Goal: Task Accomplishment & Management: Use online tool/utility

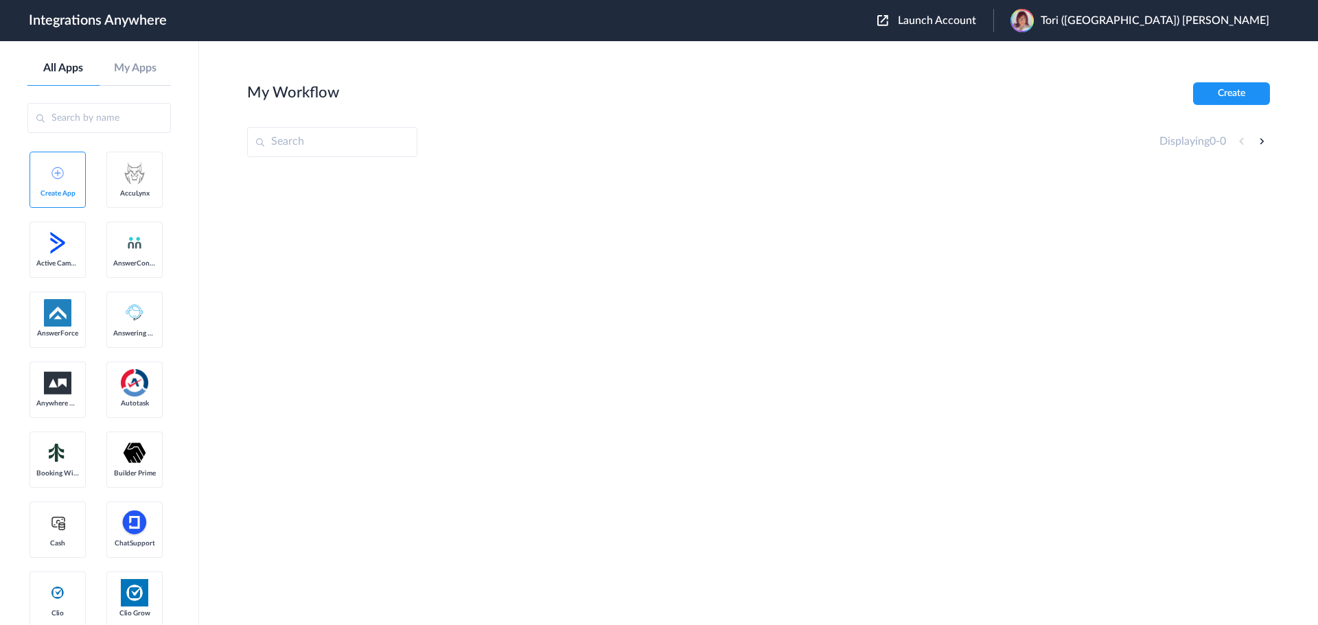
click at [141, 123] on input "text" at bounding box center [98, 118] width 143 height 30
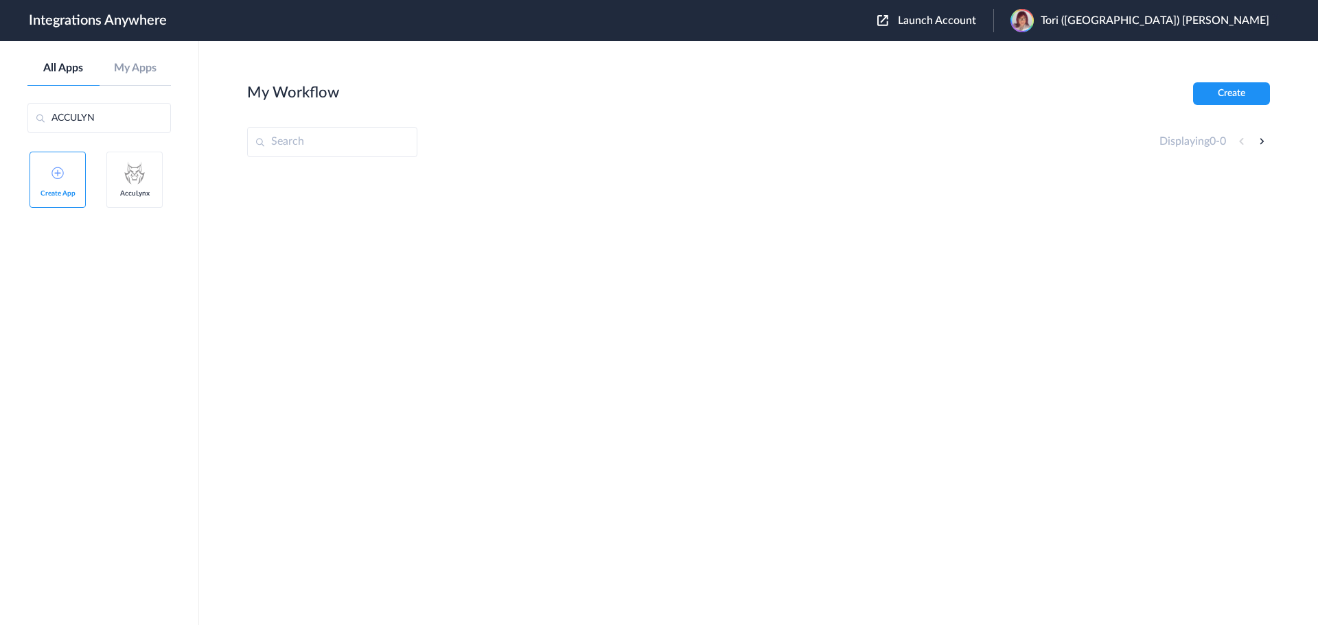
type input "ACCULYN"
click at [976, 21] on span "Launch Account" at bounding box center [937, 20] width 78 height 11
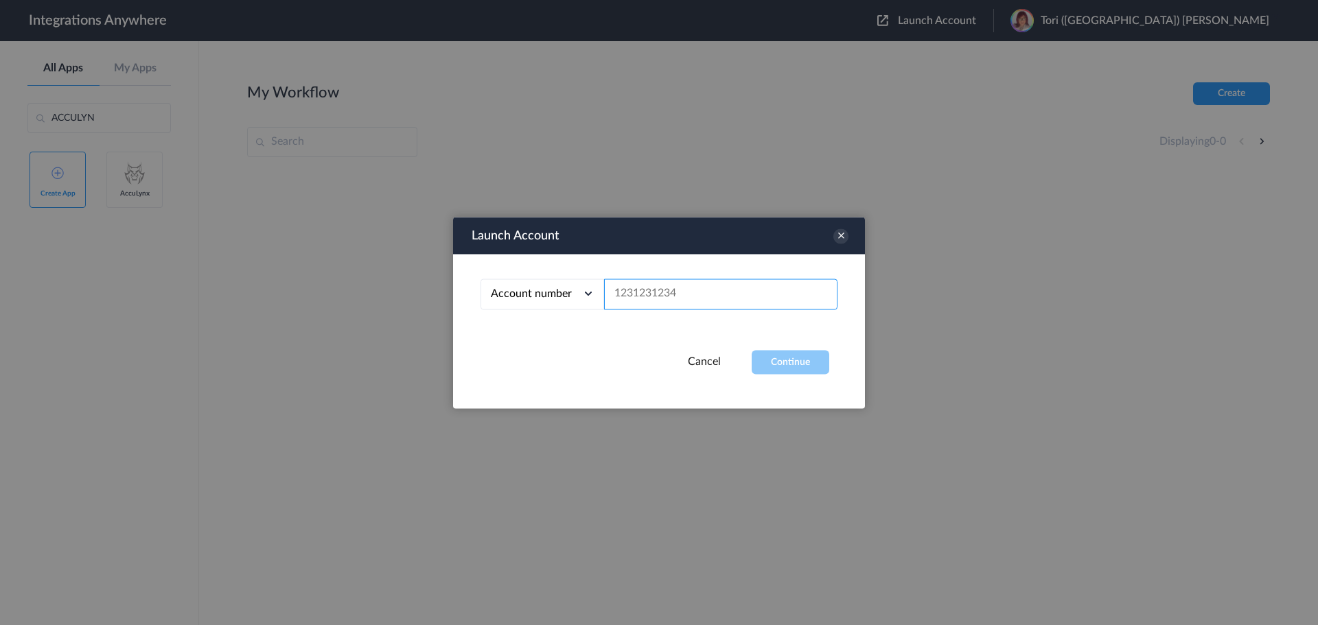
click at [640, 299] on input "text" at bounding box center [720, 294] width 233 height 31
paste input "8282780851"
type input "8282780851"
click at [762, 357] on button "Continue" at bounding box center [791, 362] width 78 height 24
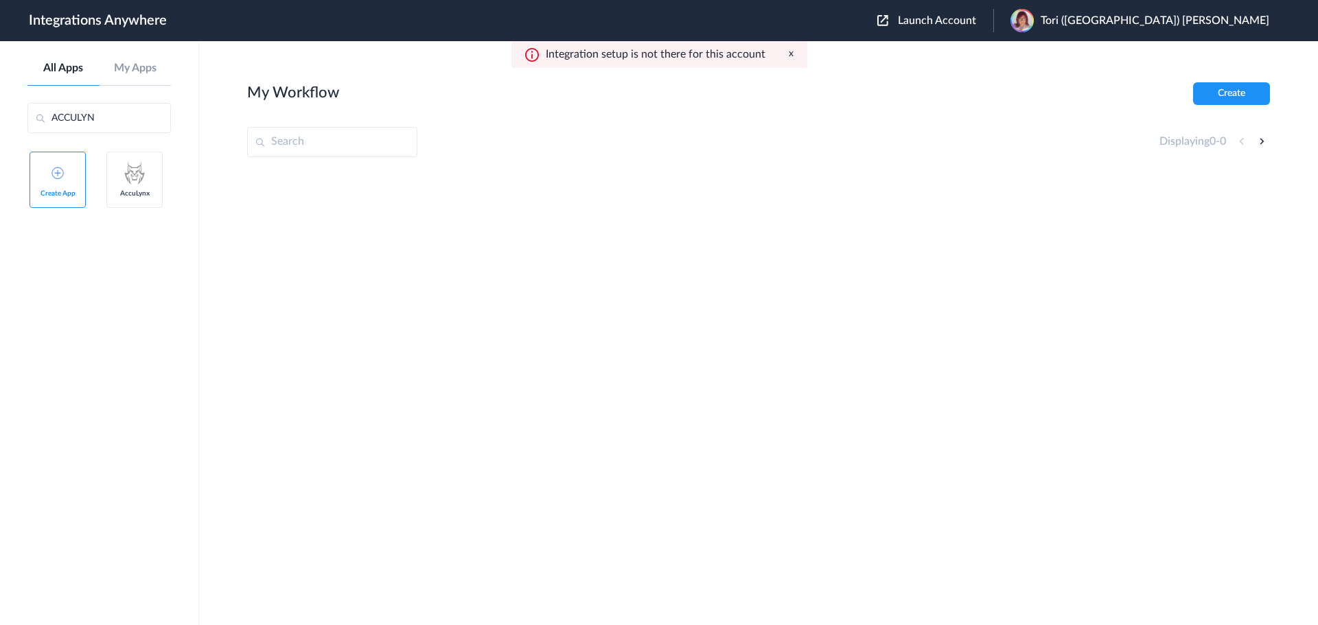
click at [74, 180] on link "Create App" at bounding box center [58, 180] width 56 height 56
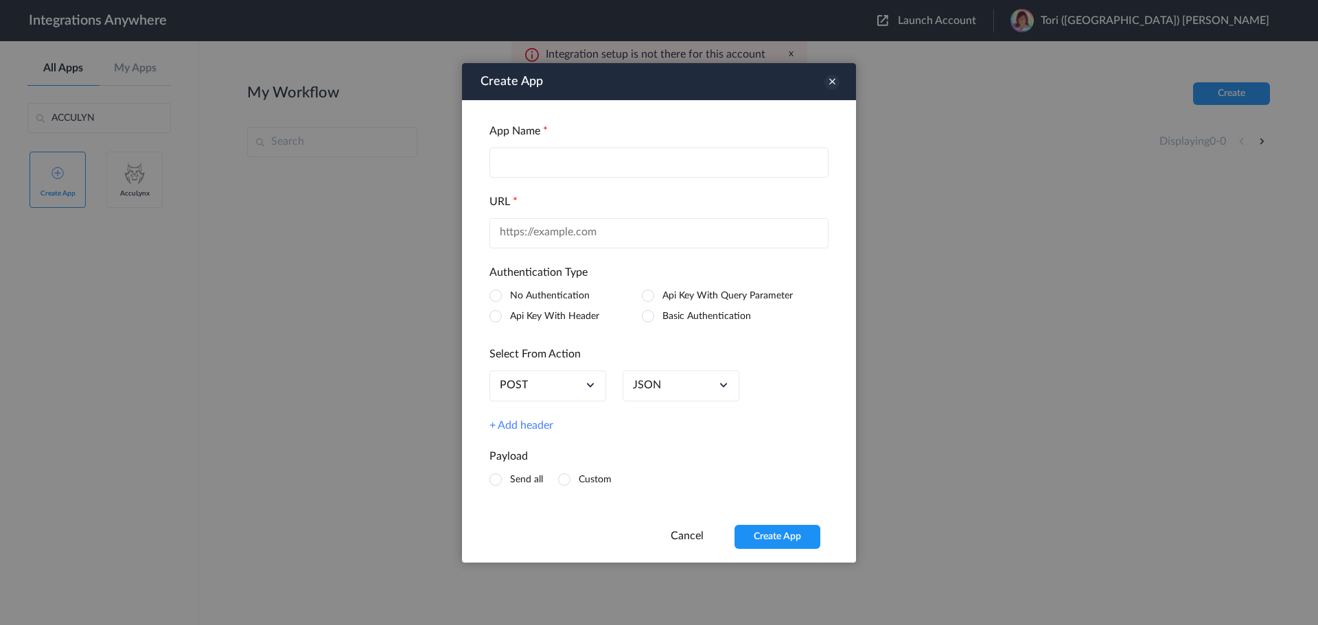
click at [832, 79] on icon at bounding box center [832, 81] width 15 height 15
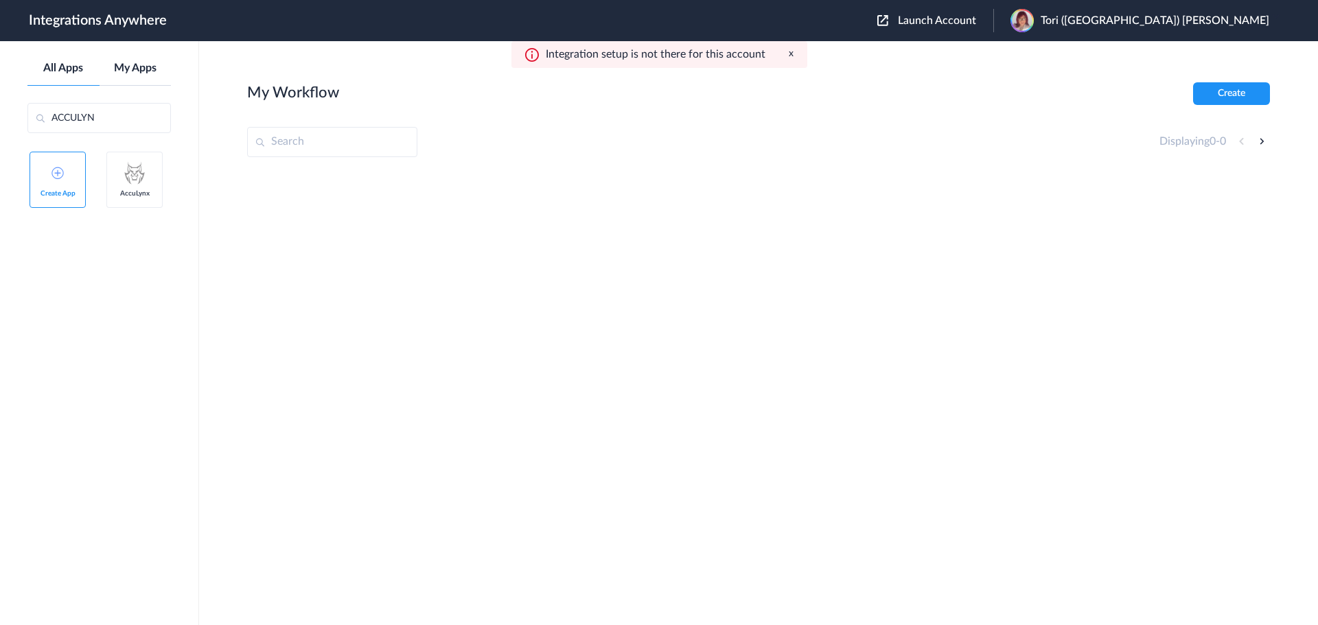
click at [141, 73] on link "My Apps" at bounding box center [136, 68] width 72 height 13
click at [1205, 103] on button "Create" at bounding box center [1231, 93] width 77 height 23
click at [976, 25] on span "Launch Account" at bounding box center [937, 20] width 78 height 11
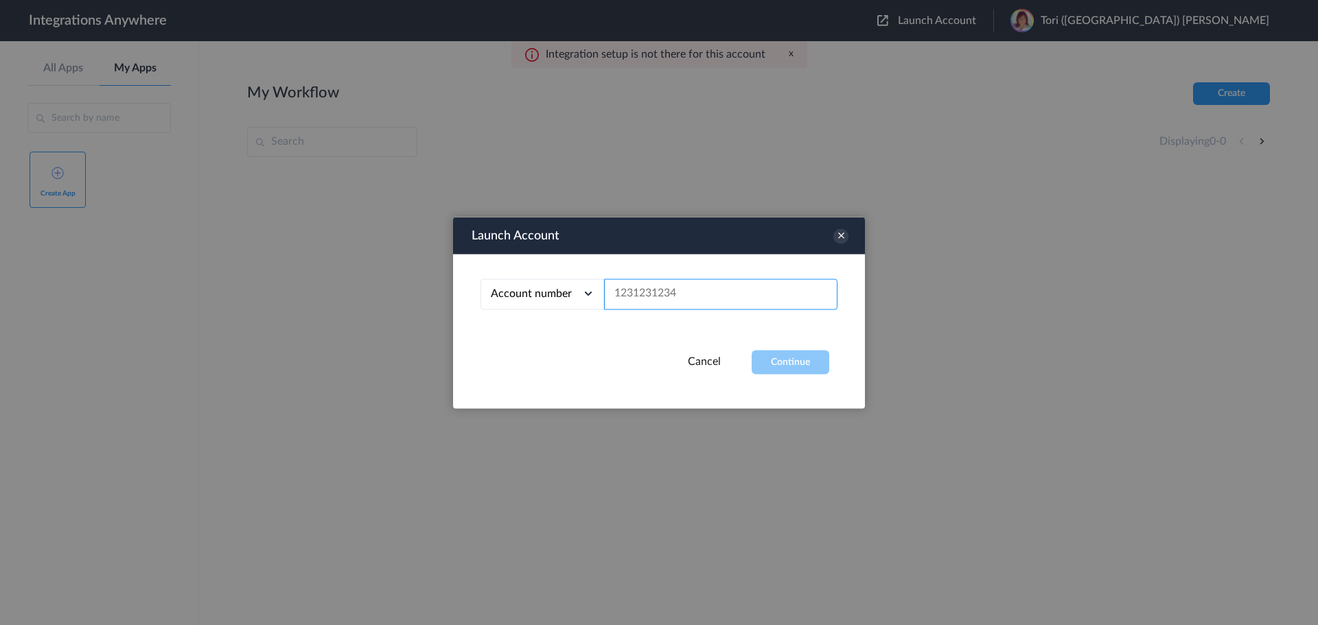
click at [742, 299] on input "text" at bounding box center [720, 294] width 233 height 31
click at [674, 293] on input "text" at bounding box center [720, 294] width 233 height 31
paste input "8282780851"
click at [772, 356] on button "Continue" at bounding box center [791, 362] width 78 height 24
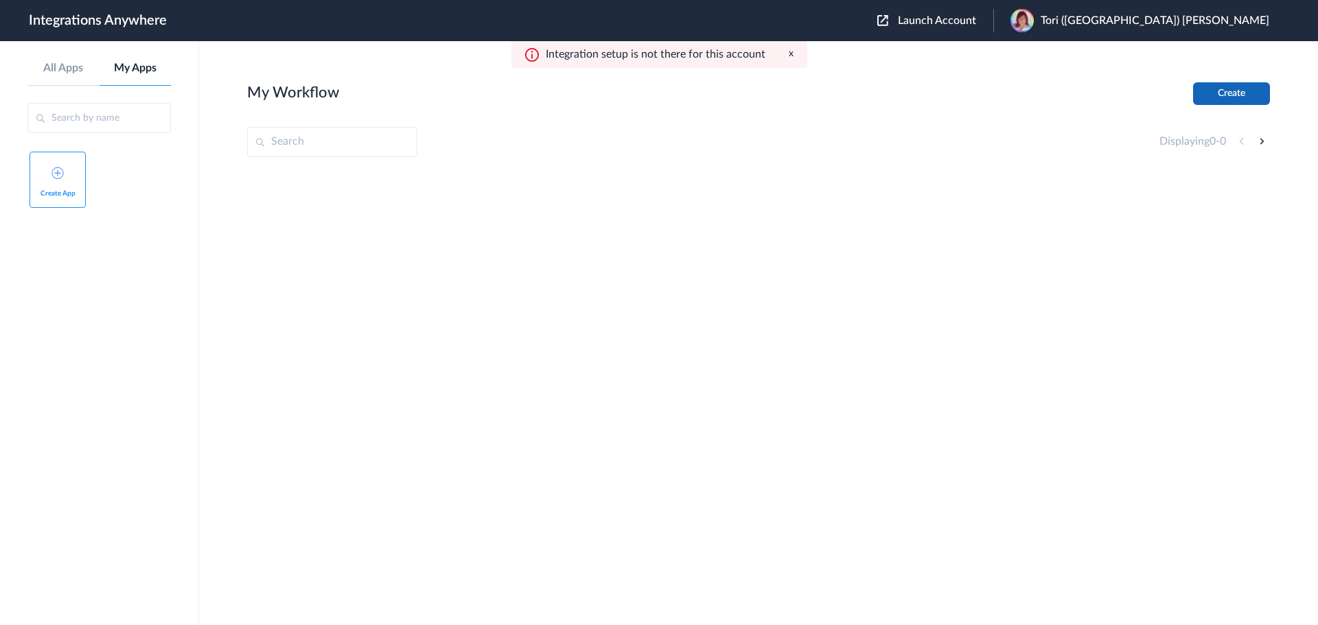
click at [1220, 98] on button "Create" at bounding box center [1231, 93] width 77 height 23
click at [1044, 32] on div "Launch Account Tori (Victoria) Matherne My Account Logout" at bounding box center [1080, 20] width 406 height 23
click at [976, 25] on span "Launch Account" at bounding box center [937, 20] width 78 height 11
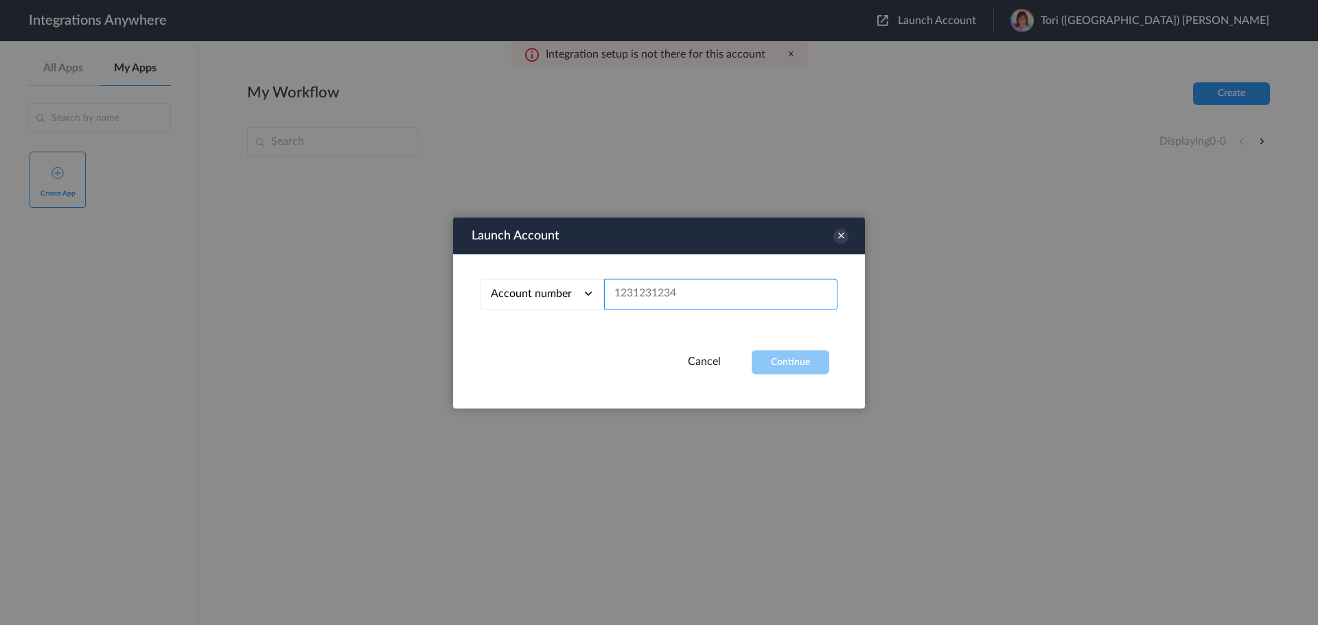
click at [705, 291] on input "text" at bounding box center [720, 294] width 233 height 31
paste input "8282780851"
type input "8282780851"
click at [761, 347] on div "Account number Account number Email address 8282780851" at bounding box center [659, 302] width 412 height 96
click at [767, 356] on button "Continue" at bounding box center [791, 362] width 78 height 24
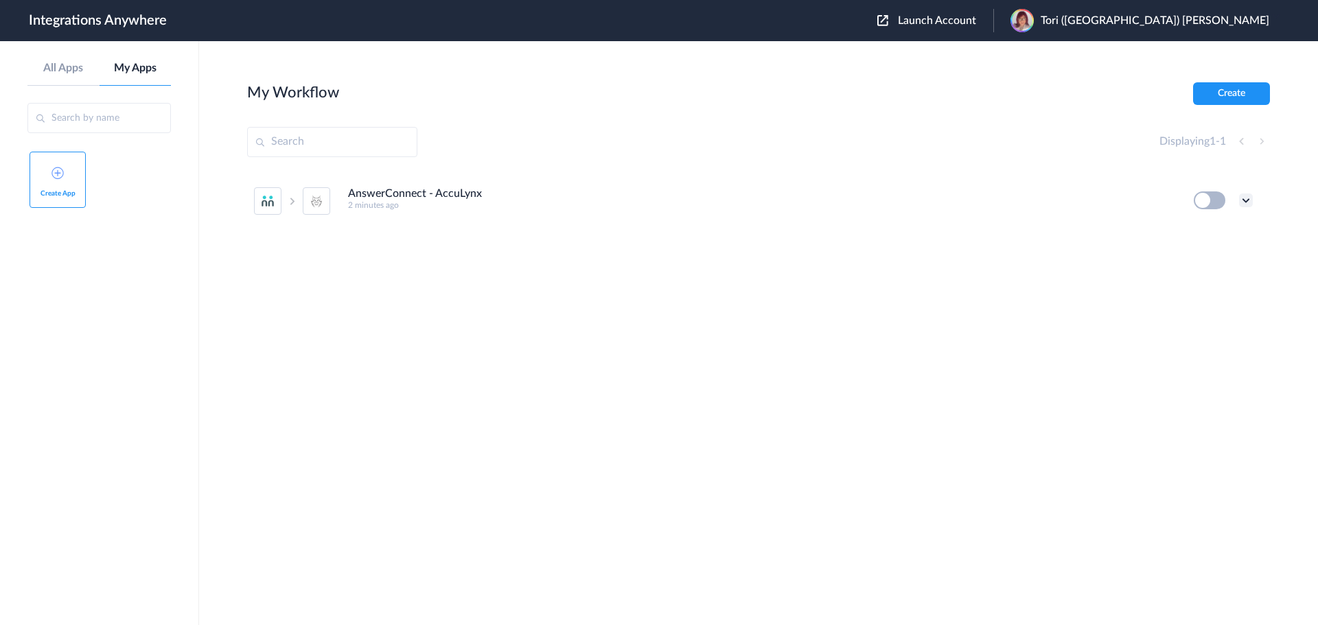
click at [1247, 199] on icon at bounding box center [1246, 201] width 14 height 14
click at [1211, 277] on li "Delete" at bounding box center [1208, 283] width 89 height 25
click at [1215, 295] on li "Are you sure?" at bounding box center [1208, 289] width 89 height 37
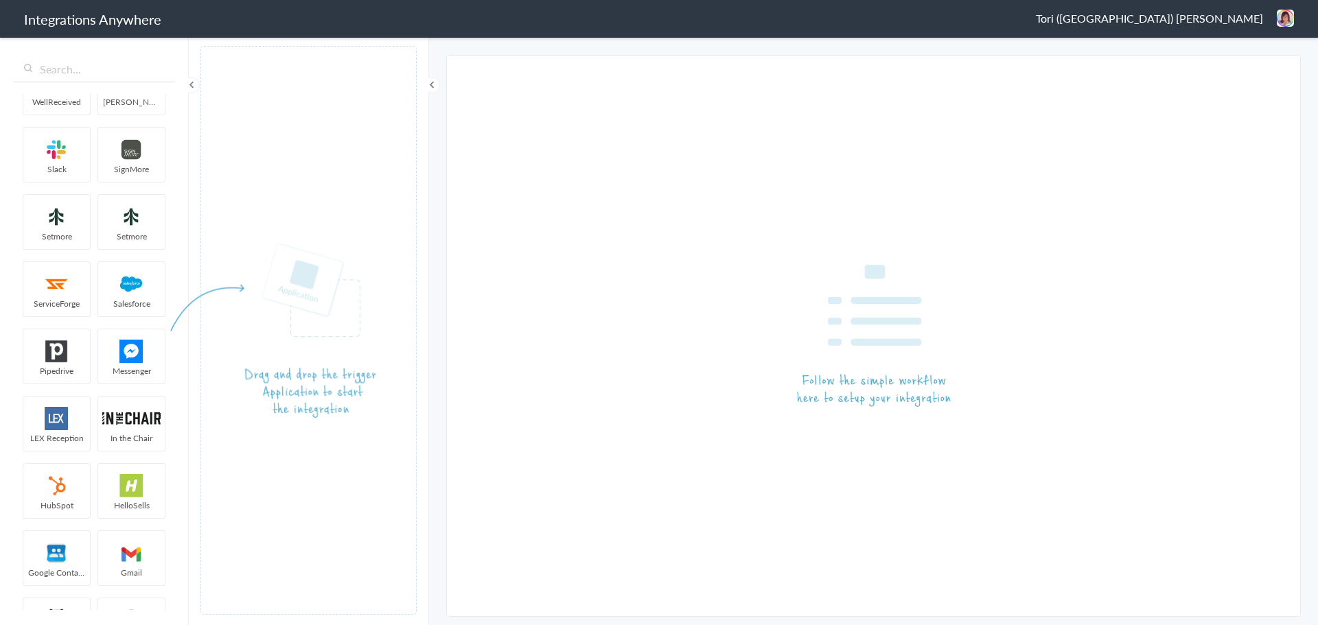
scroll to position [137, 0]
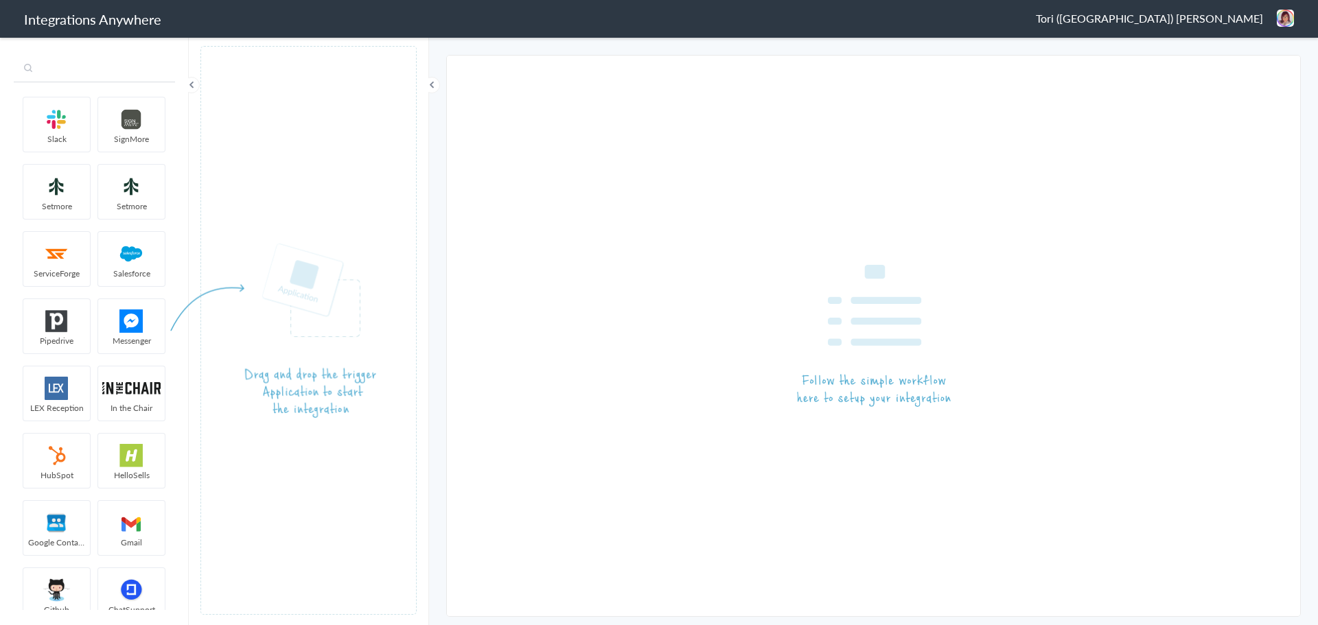
click at [84, 62] on input "text" at bounding box center [94, 69] width 161 height 26
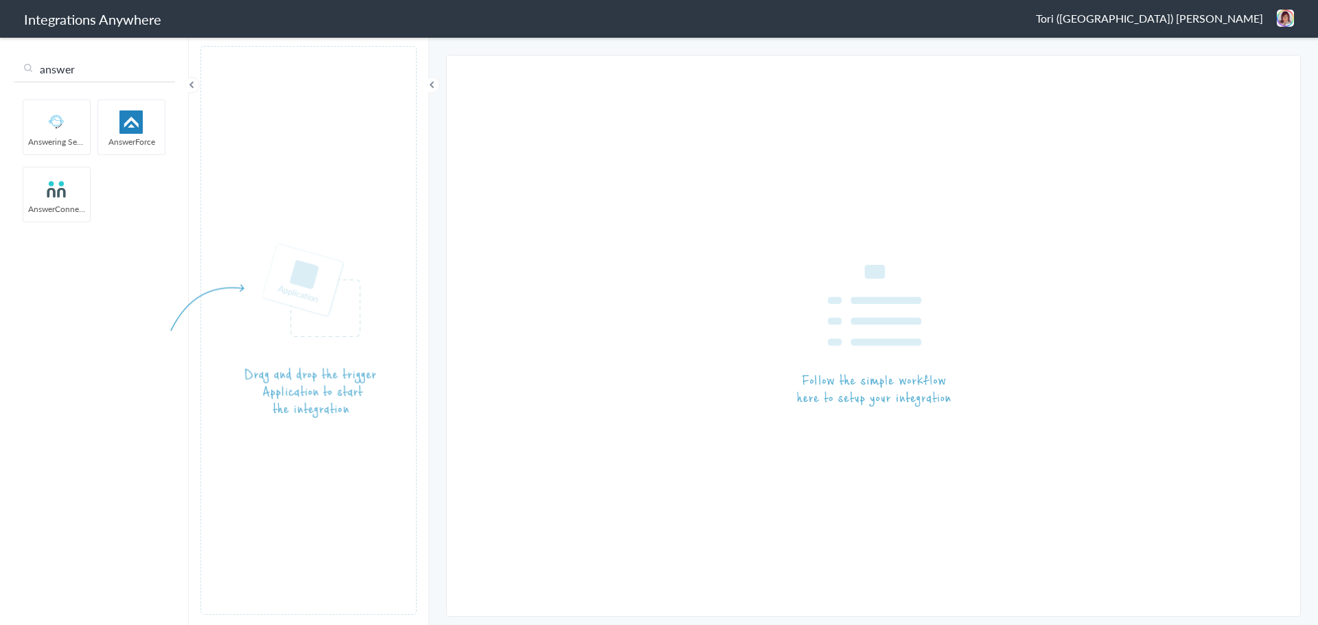
type input "answer"
click at [56, 188] on img at bounding box center [56, 189] width 58 height 23
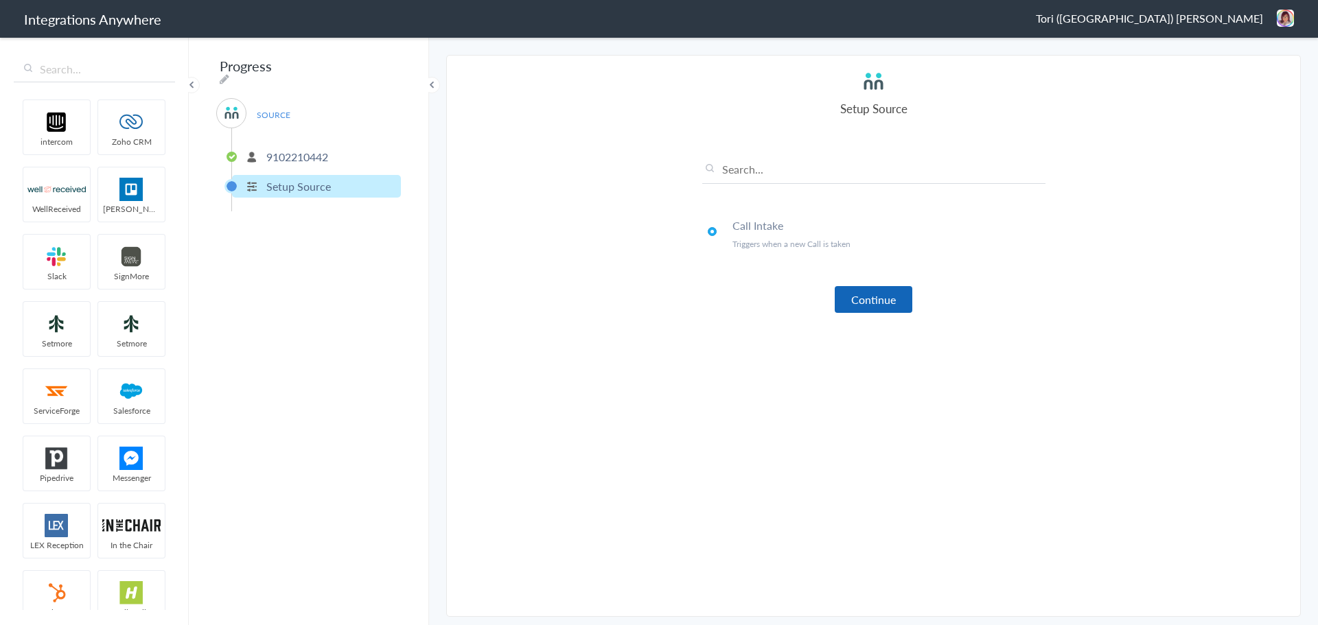
click at [872, 297] on button "Continue" at bounding box center [874, 299] width 78 height 27
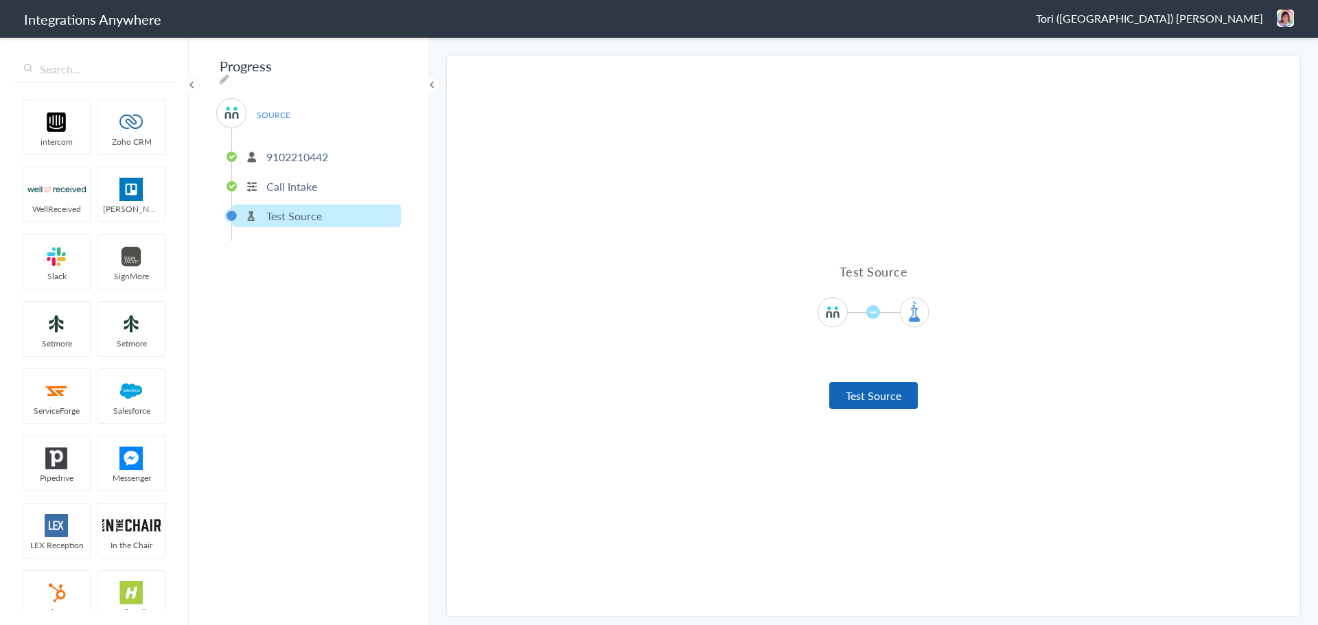
click at [887, 394] on button "Test Source" at bounding box center [873, 395] width 89 height 27
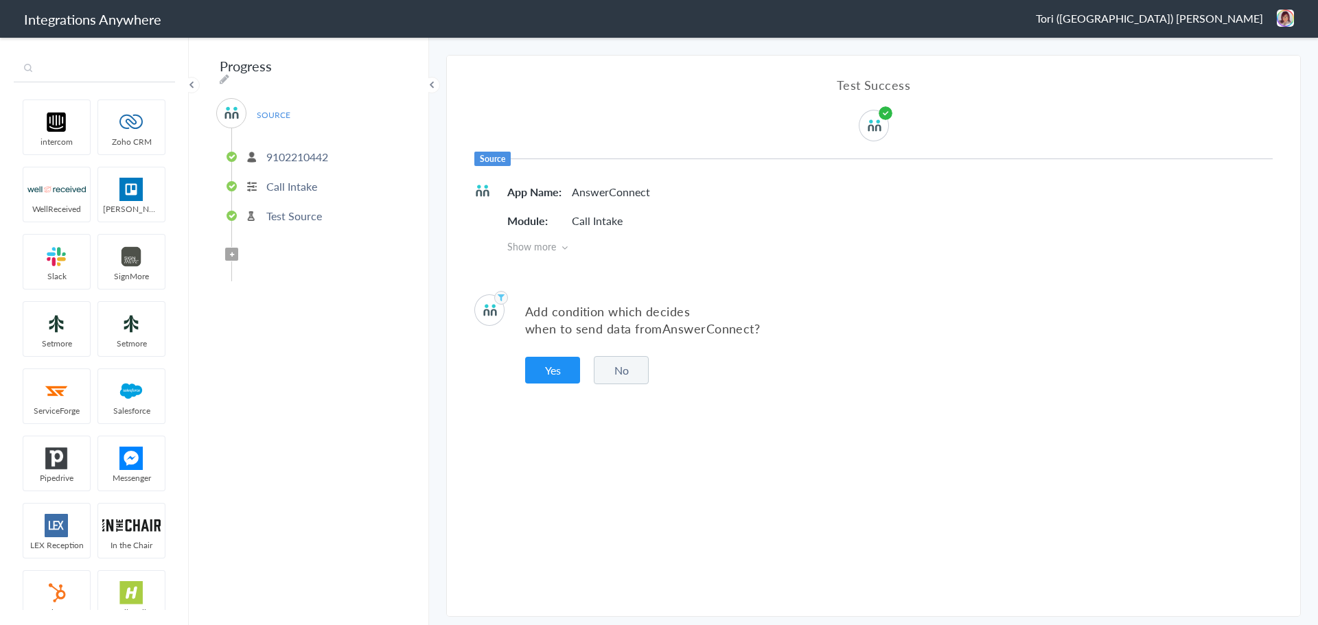
click at [95, 75] on input "text" at bounding box center [94, 69] width 161 height 26
click at [108, 22] on h1 "Integrations Anywhere" at bounding box center [92, 19] width 137 height 19
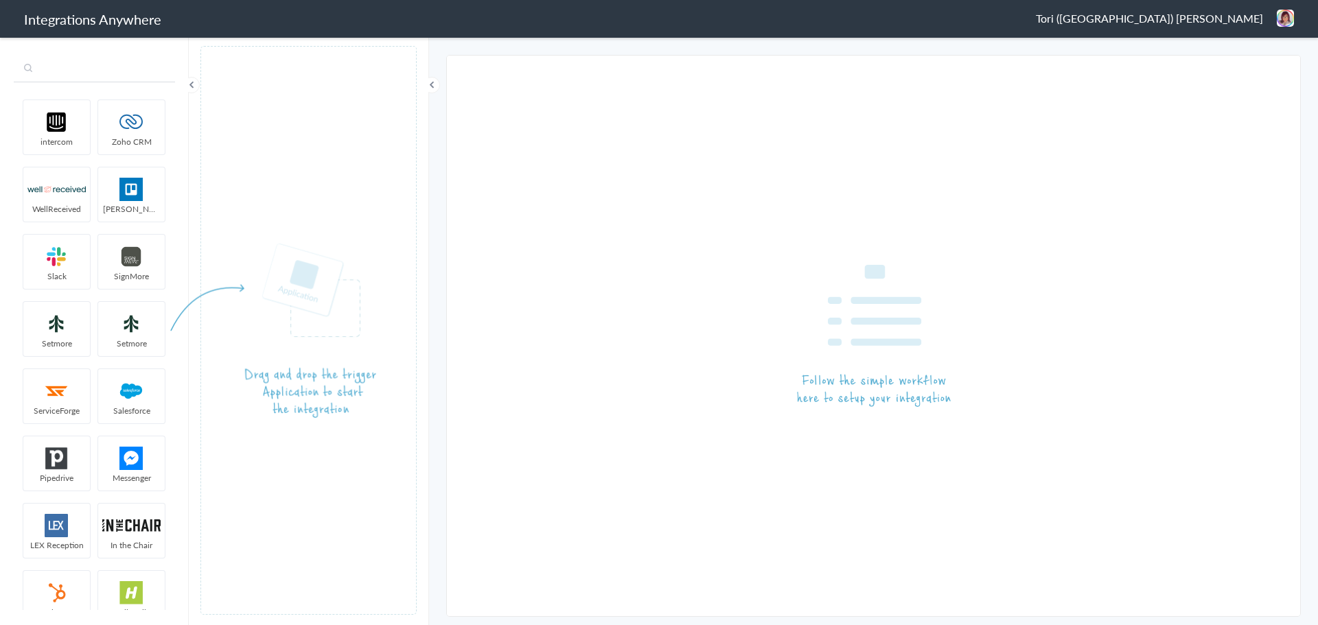
click at [108, 69] on input "text" at bounding box center [94, 69] width 161 height 26
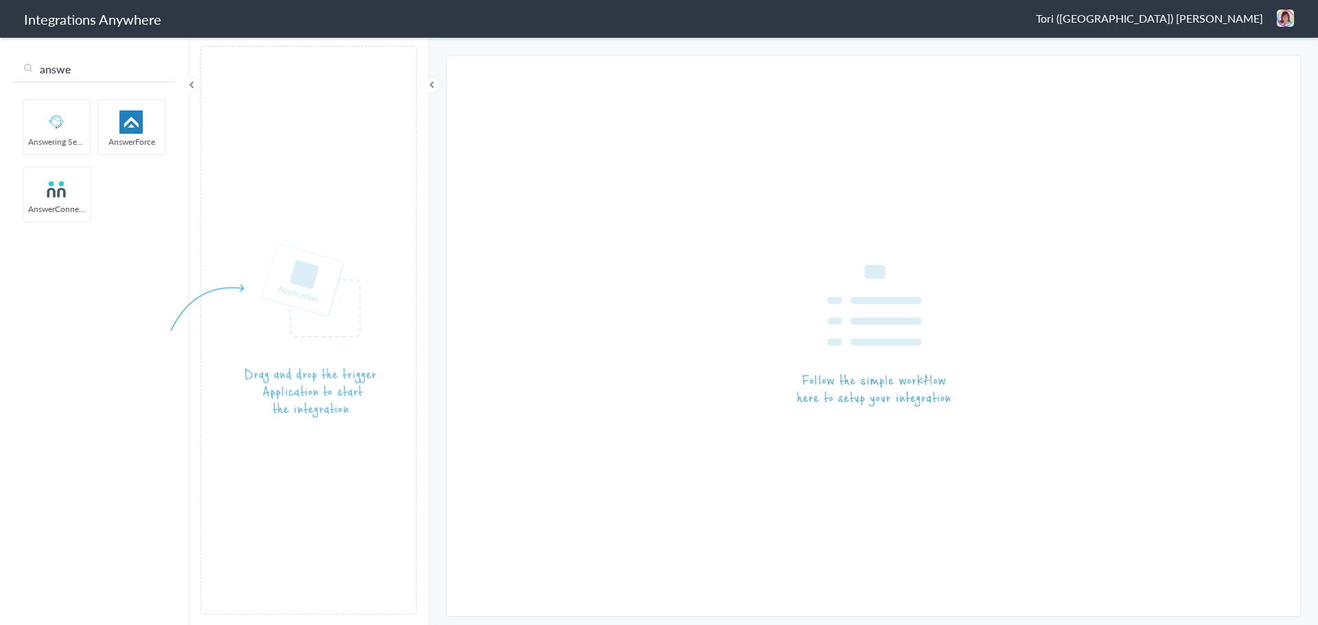
type input "answe"
click at [53, 191] on img at bounding box center [56, 189] width 58 height 23
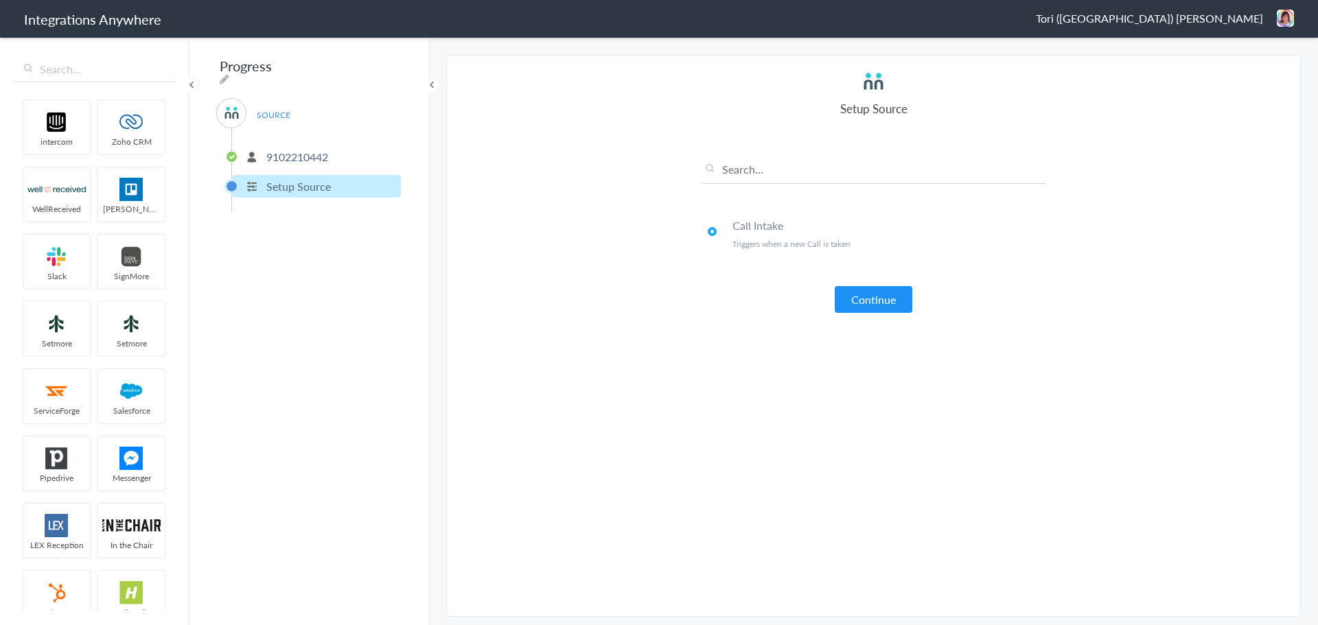
click at [281, 153] on p "9102210442" at bounding box center [297, 157] width 62 height 16
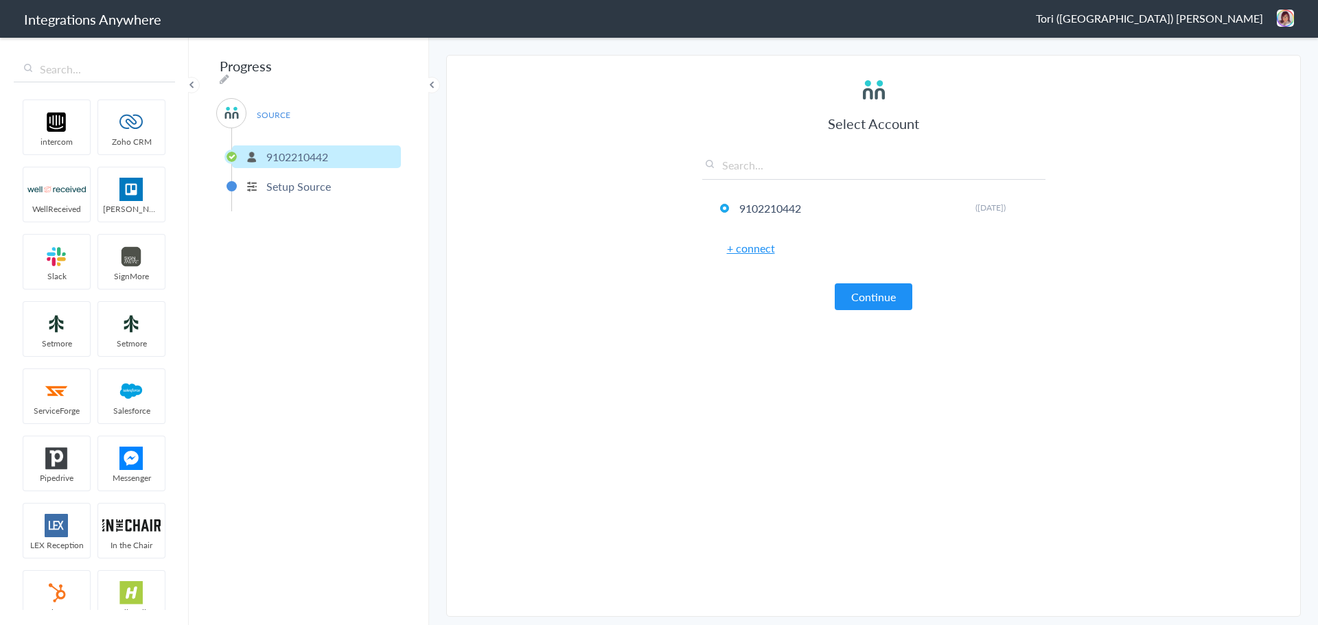
click at [776, 172] on input "text" at bounding box center [873, 168] width 343 height 23
paste input "8282780851"
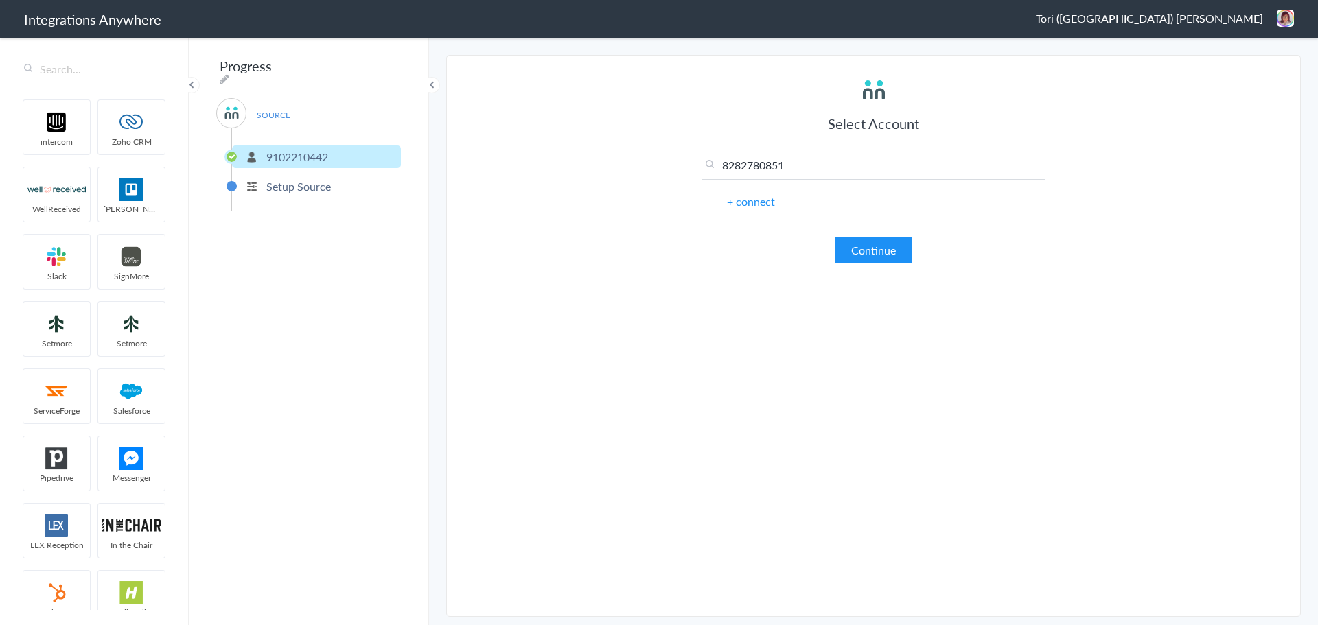
type input "8282780851"
click at [769, 198] on link "+ connect" at bounding box center [751, 202] width 48 height 16
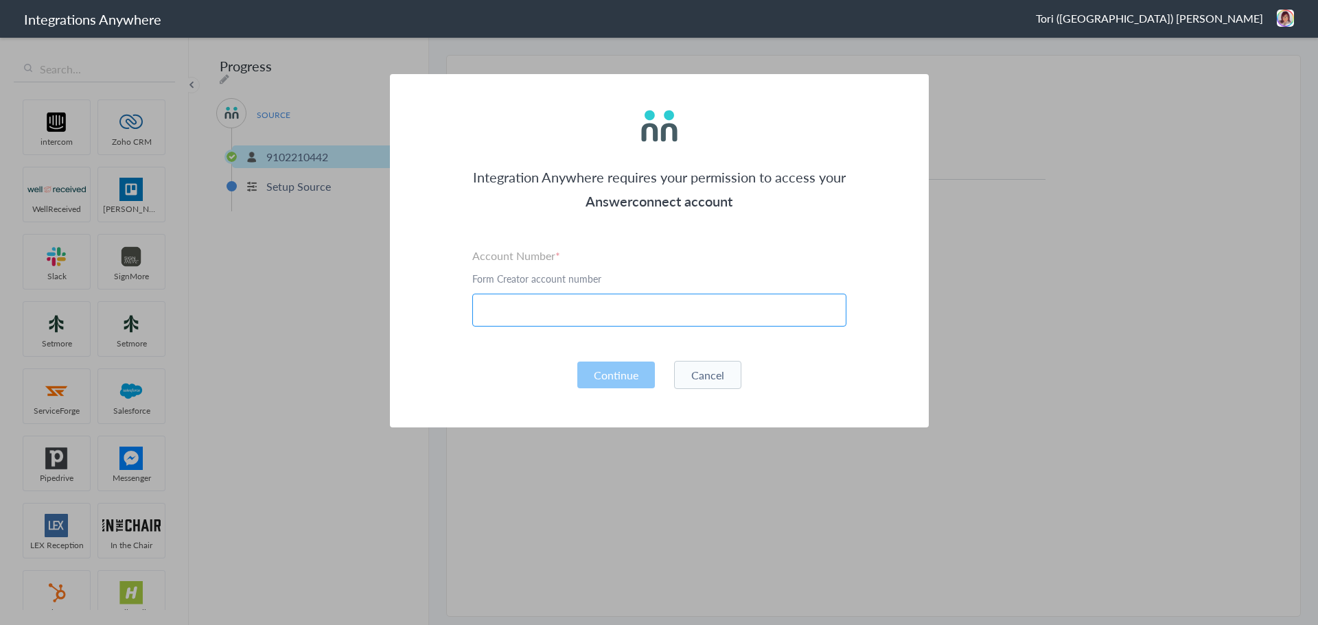
click at [684, 307] on input "text" at bounding box center [659, 310] width 374 height 33
paste input "8282780851"
type input "8282780851"
click at [607, 370] on button "Continue" at bounding box center [616, 375] width 78 height 27
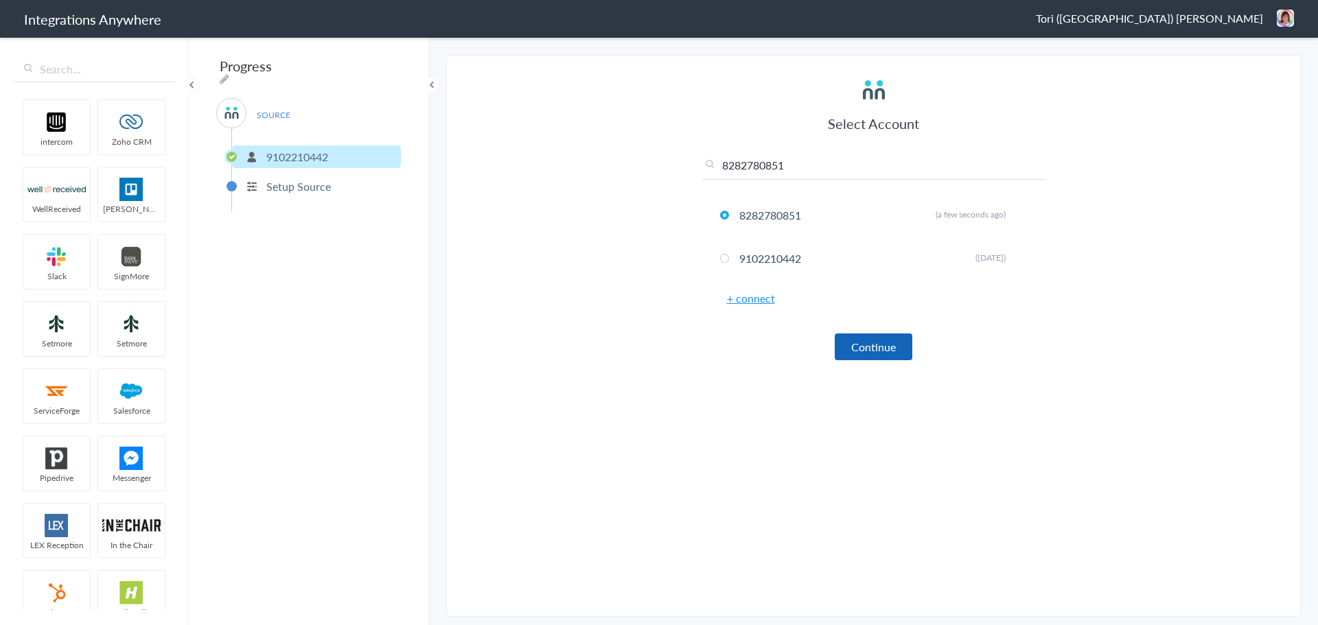
click at [862, 343] on button "Continue" at bounding box center [874, 347] width 78 height 27
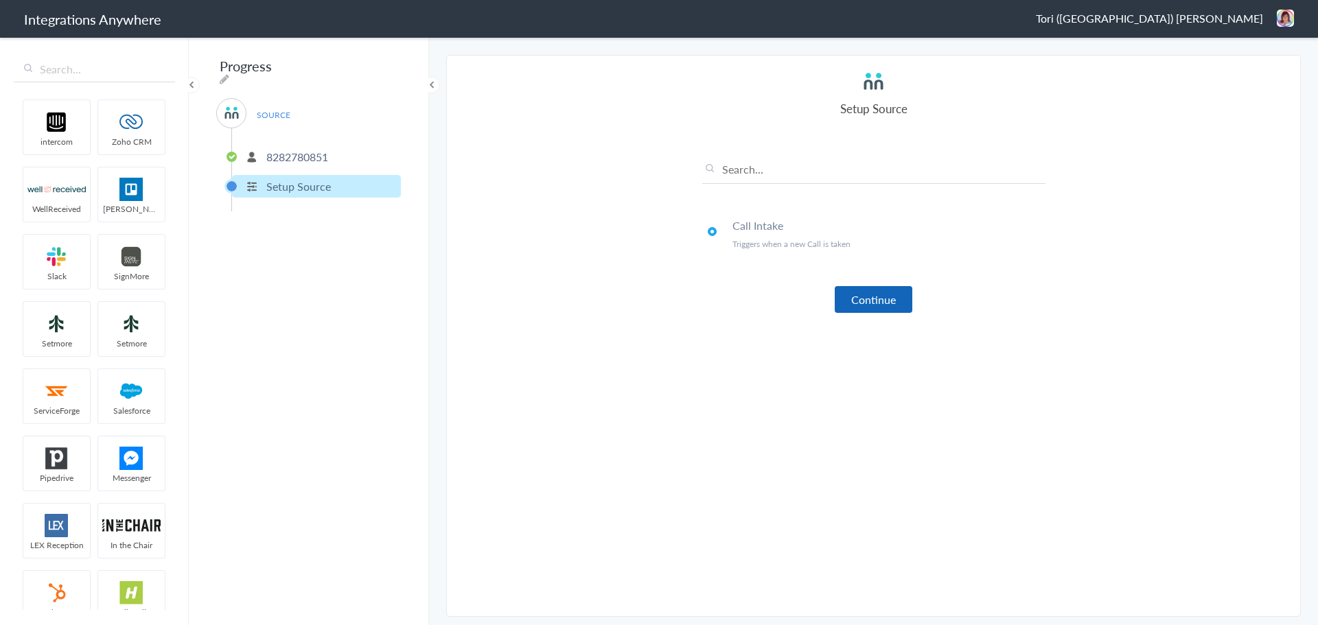
click at [852, 299] on button "Continue" at bounding box center [874, 299] width 78 height 27
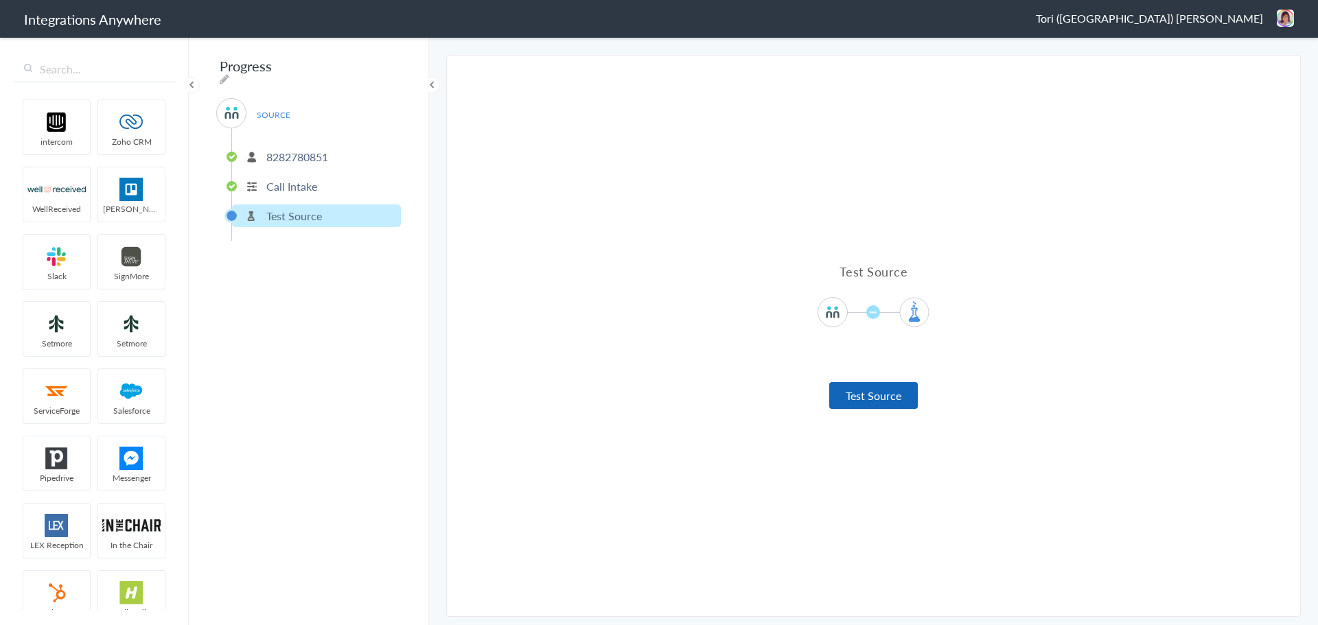
click at [872, 400] on button "Test Source" at bounding box center [873, 395] width 89 height 27
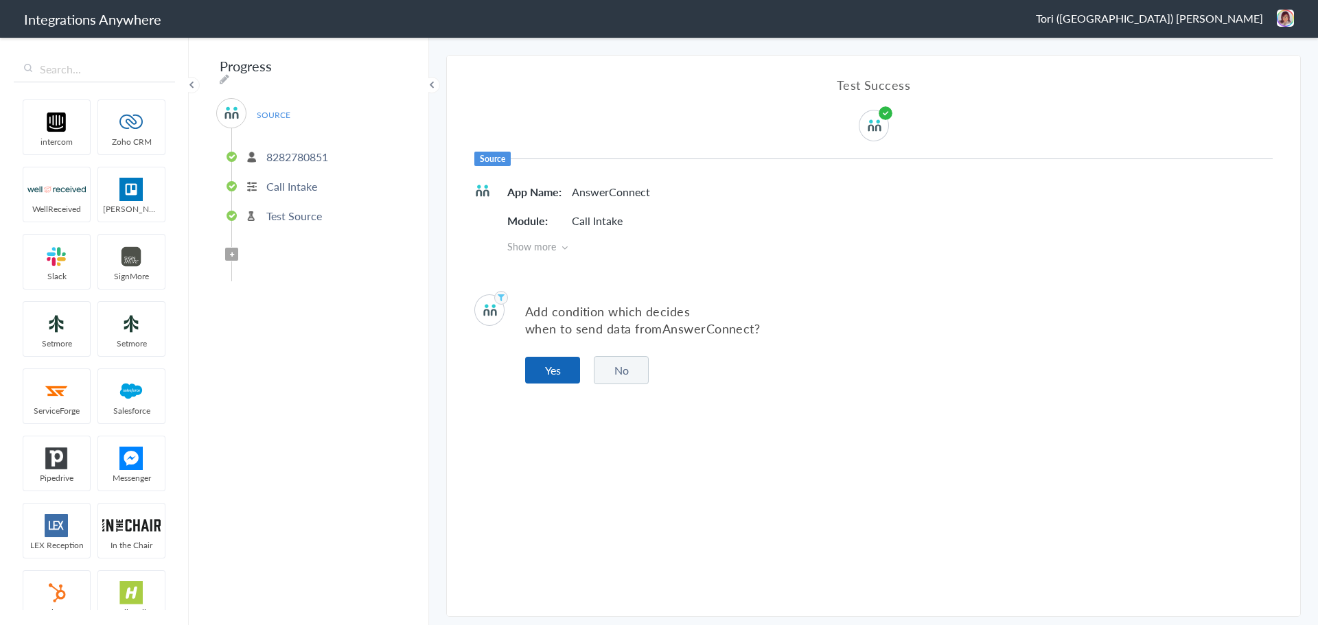
click at [552, 371] on button "Yes" at bounding box center [552, 370] width 55 height 27
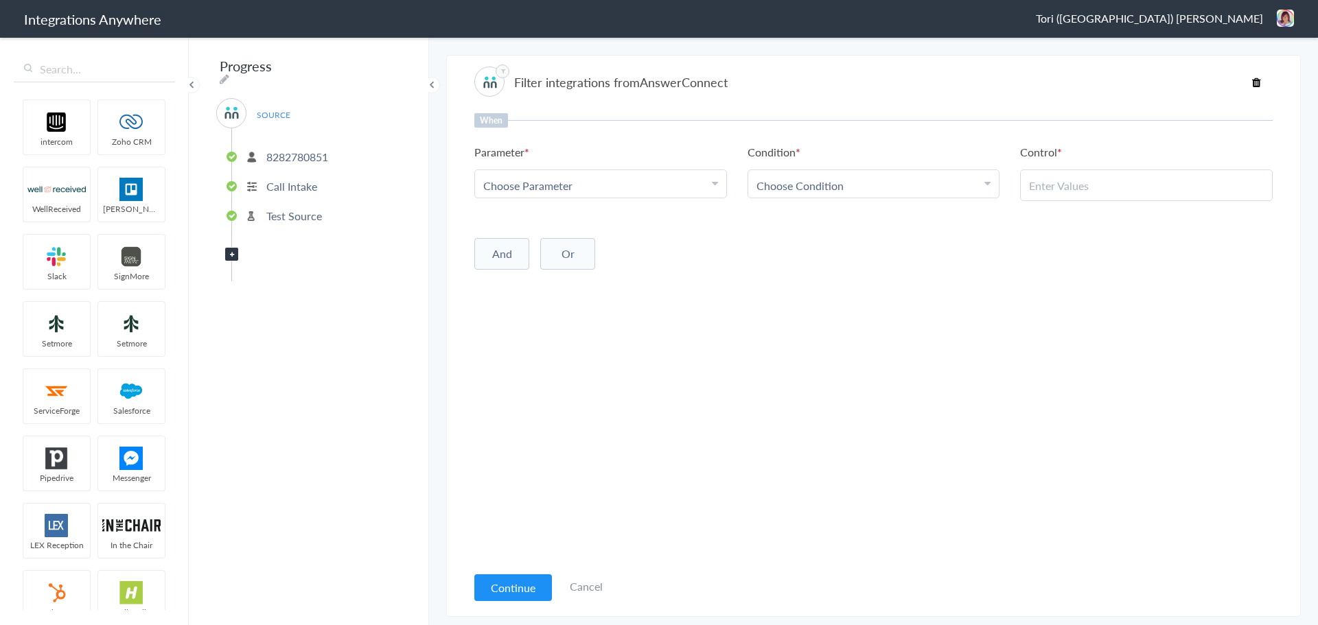
click at [575, 187] on div "Choose Parameter" at bounding box center [600, 186] width 235 height 16
click at [605, 240] on link "Calling to Schedule Estimate" at bounding box center [600, 235] width 251 height 30
click at [782, 185] on span "Choose Condition" at bounding box center [800, 186] width 87 height 16
click at [803, 244] on link "Contains" at bounding box center [873, 253] width 251 height 30
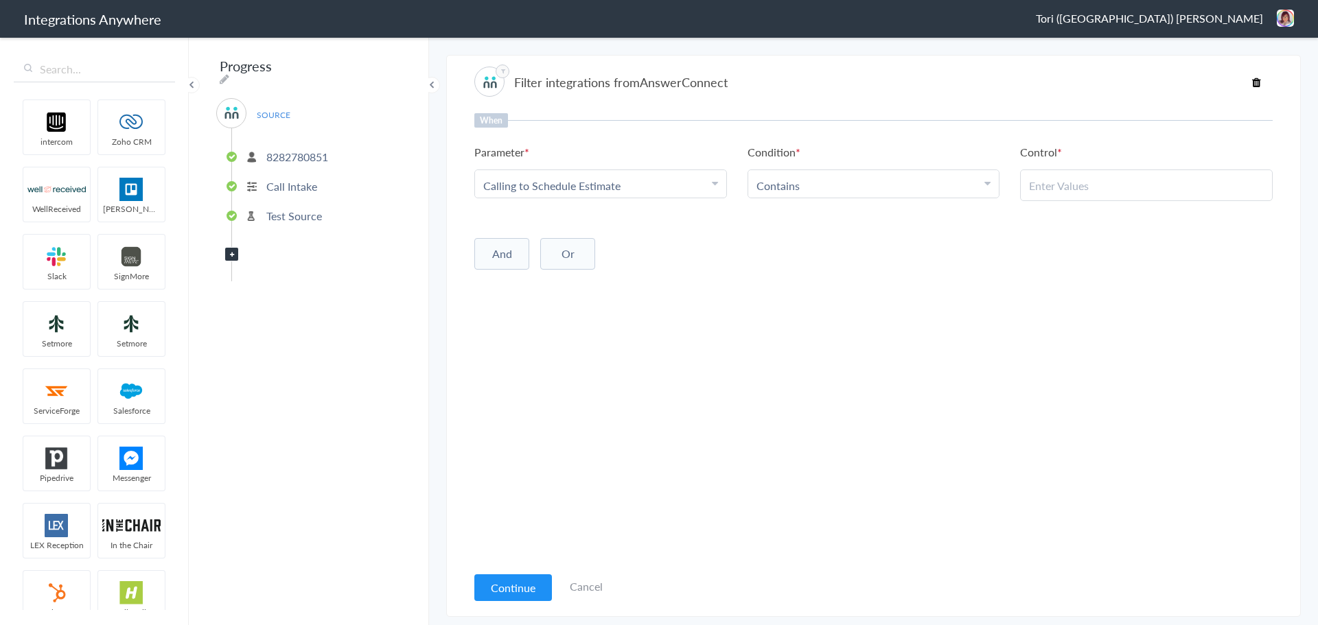
click at [1039, 181] on input "text" at bounding box center [1146, 186] width 235 height 16
type input "Yes"
click at [511, 257] on button "And" at bounding box center [501, 254] width 55 height 32
click at [527, 290] on span "Choose Parameter" at bounding box center [527, 283] width 89 height 16
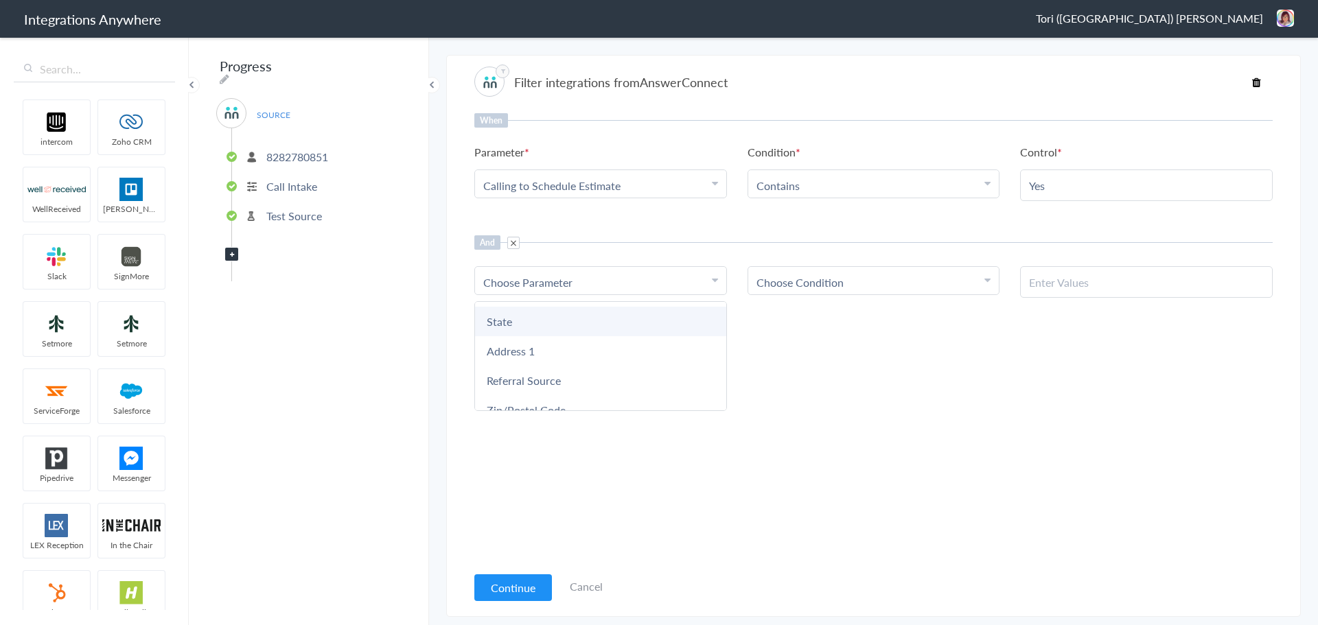
click at [550, 330] on link "State" at bounding box center [600, 322] width 251 height 30
click at [786, 279] on span "Choose Condition" at bounding box center [800, 283] width 87 height 16
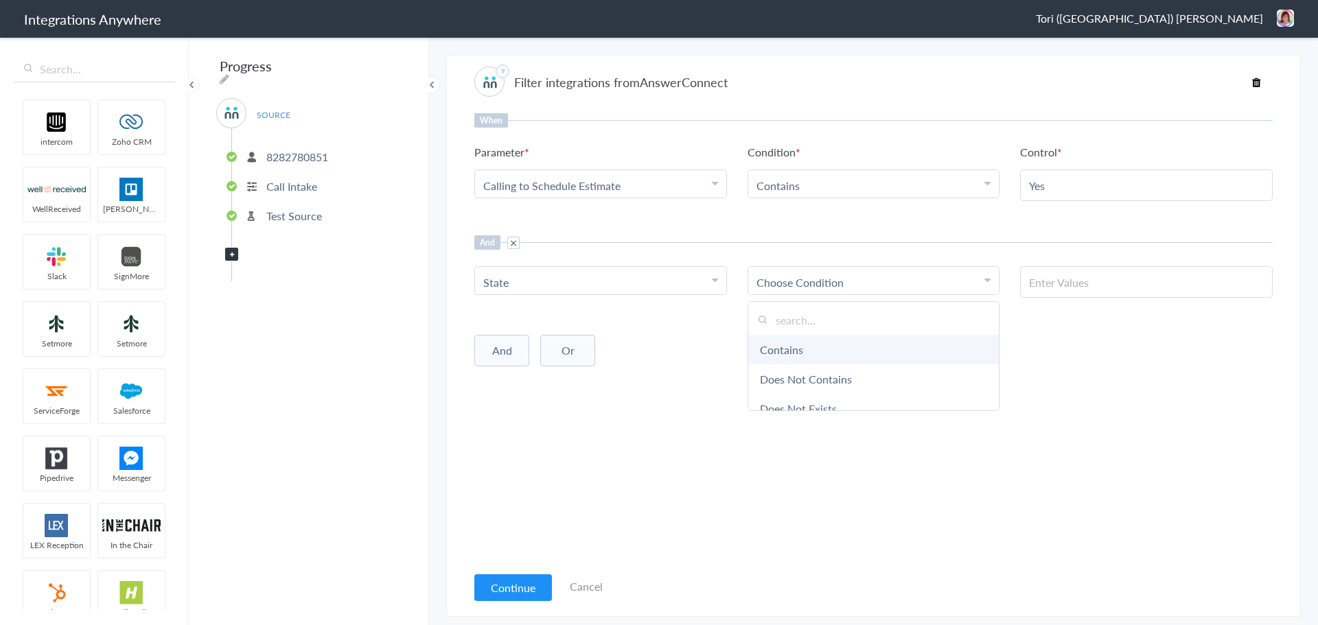
click at [801, 354] on link "Contains" at bounding box center [873, 350] width 251 height 30
click at [1044, 287] on input "text" at bounding box center [1146, 283] width 235 height 16
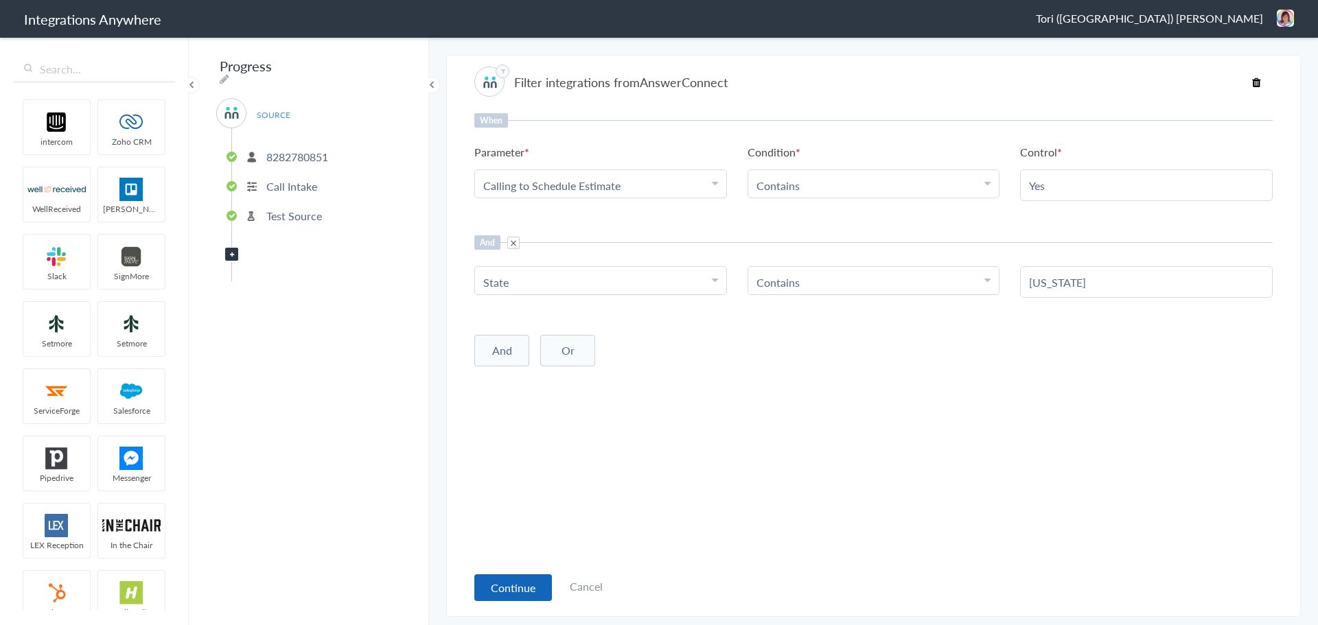
type input "Oklahoma"
click at [488, 590] on button "Continue" at bounding box center [513, 588] width 78 height 27
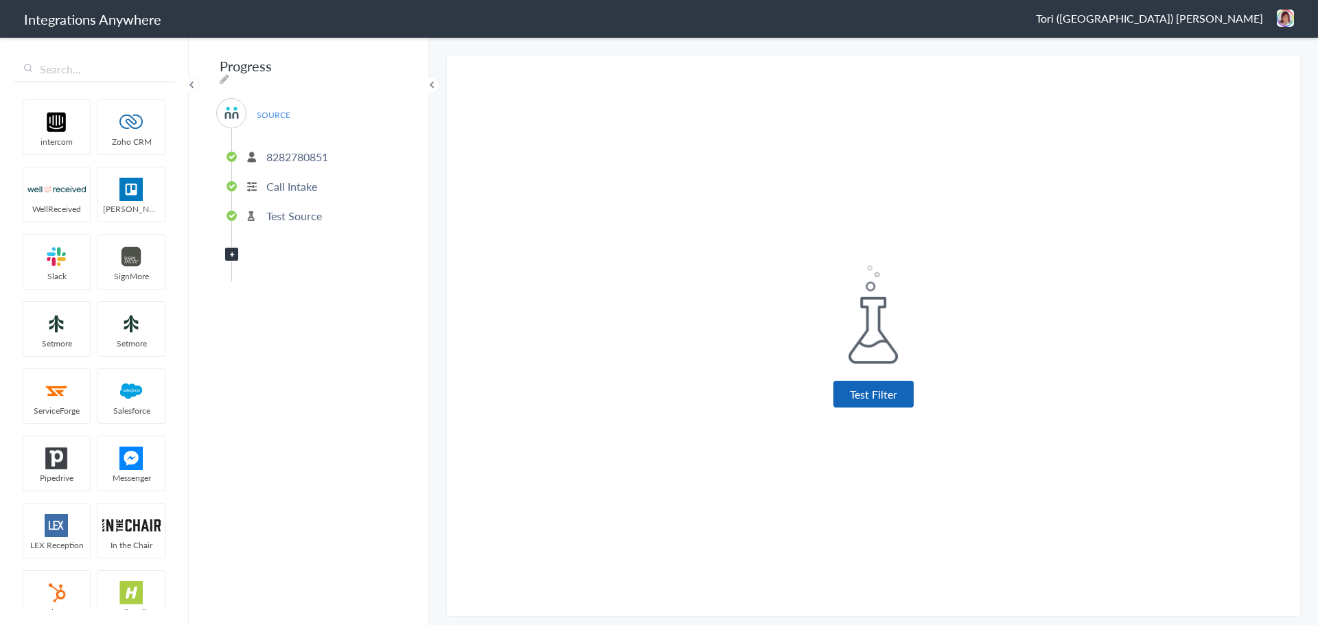
click at [849, 391] on button "Test Filter" at bounding box center [873, 394] width 80 height 27
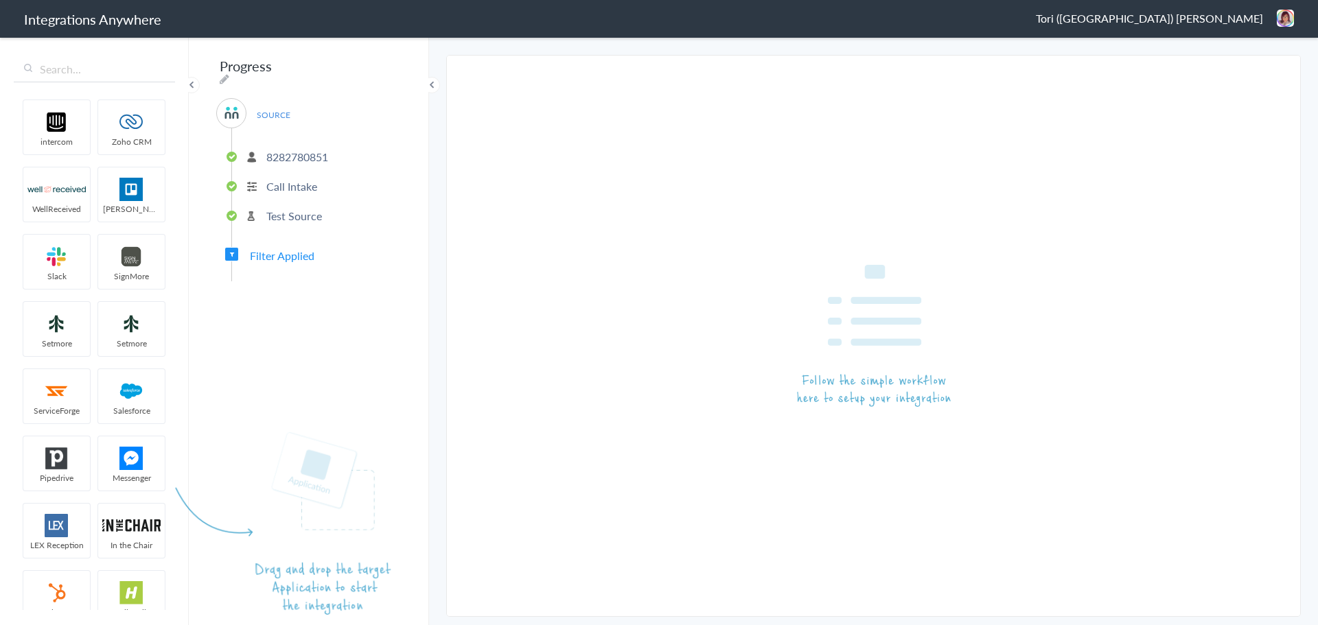
scroll to position [12, 0]
click at [91, 68] on input "text" at bounding box center [94, 69] width 161 height 26
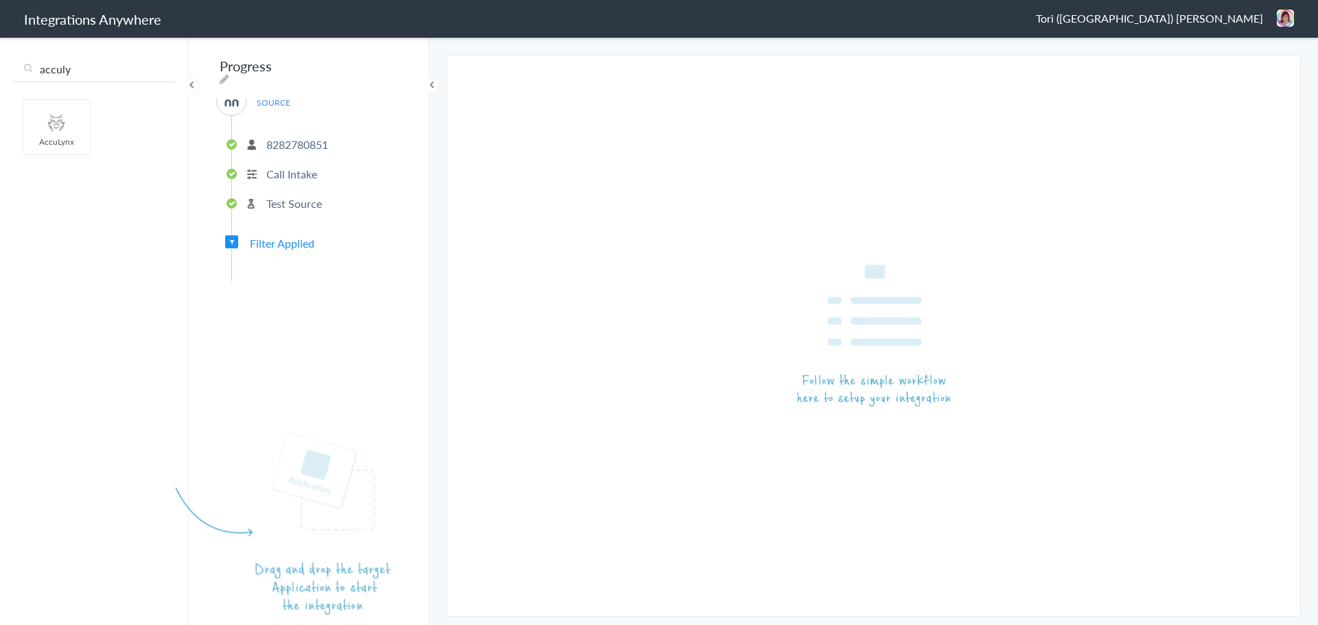
type input "acculy"
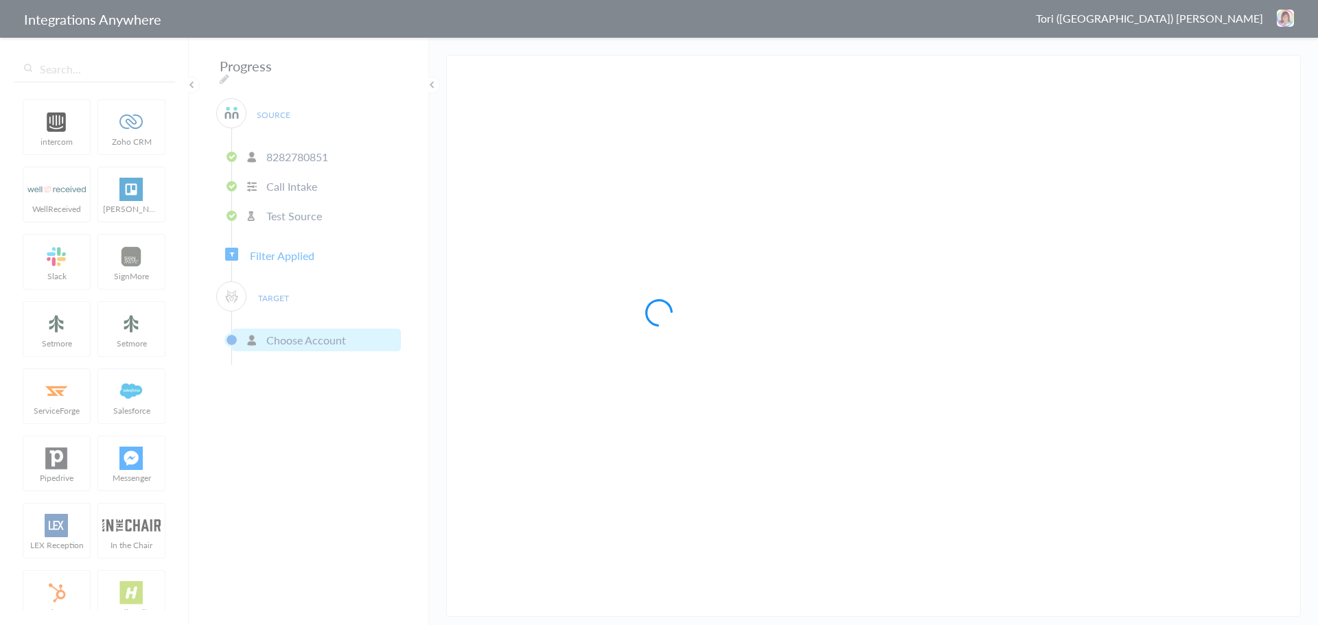
scroll to position [0, 0]
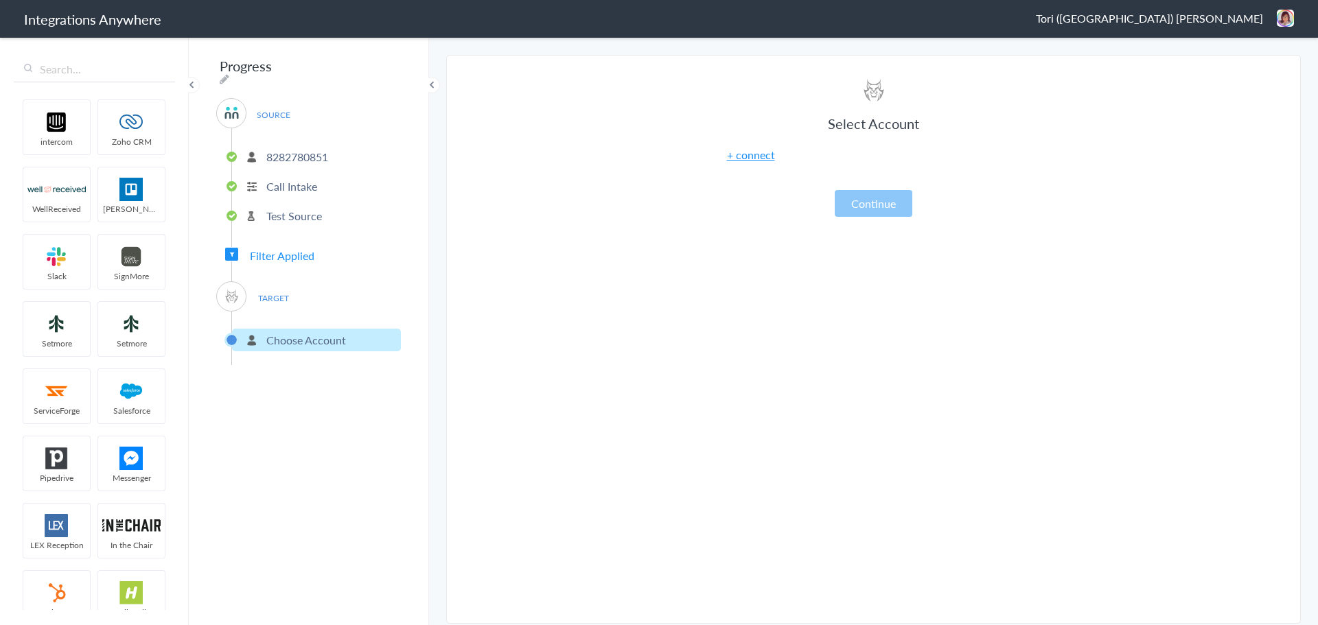
click at [750, 157] on link "+ connect" at bounding box center [751, 155] width 48 height 16
click at [229, 73] on icon at bounding box center [225, 78] width 10 height 11
type input "Progress"
click at [492, 170] on section "Select Account 8282780851 Rename Delete (a few seconds ago) 9102210442 Rename D…" at bounding box center [873, 339] width 855 height 569
